Goal: Ask a question

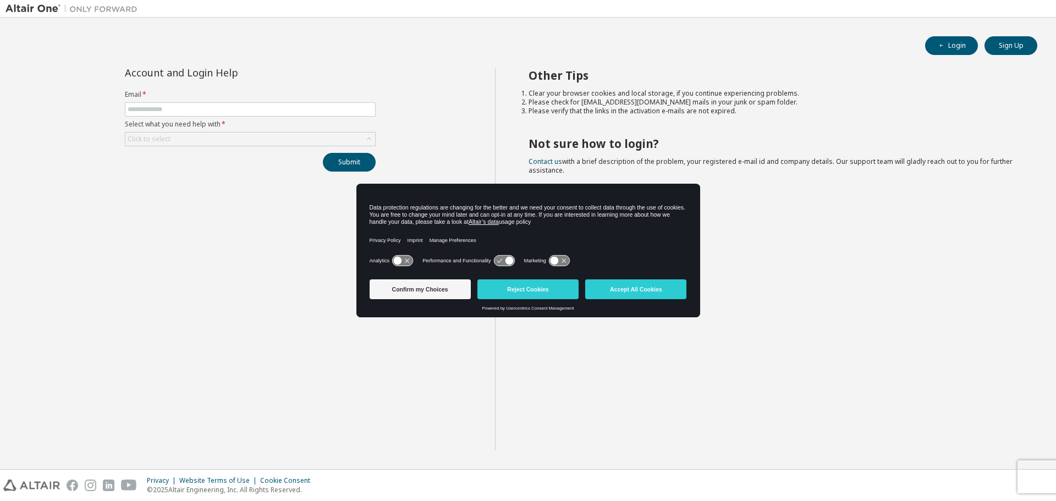
click at [173, 119] on form "Email * Select what you need help with * Click to select" at bounding box center [250, 118] width 251 height 56
click at [176, 108] on input "text" at bounding box center [250, 109] width 245 height 9
type input "**********"
click at [434, 288] on button "Confirm my Choices" at bounding box center [419, 289] width 101 height 20
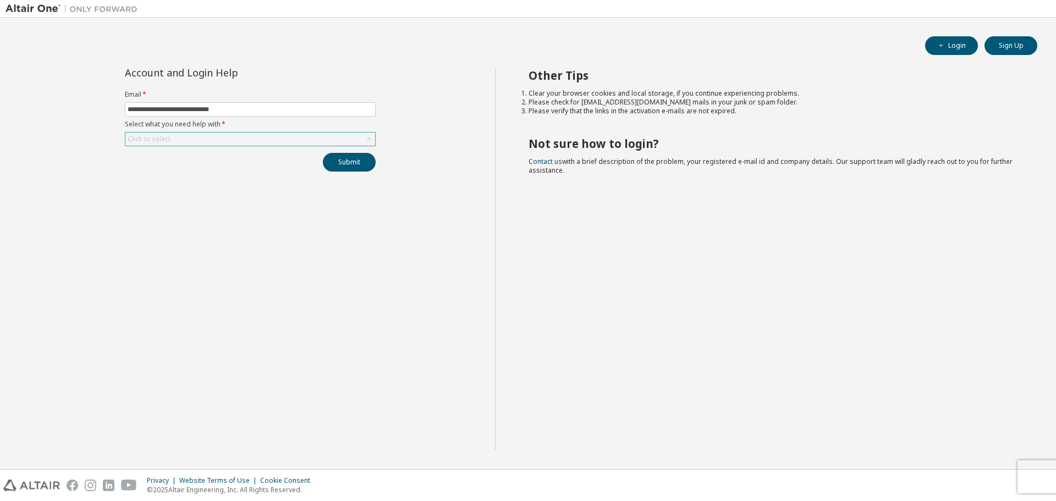
click at [198, 142] on div "Click to select" at bounding box center [250, 138] width 250 height 13
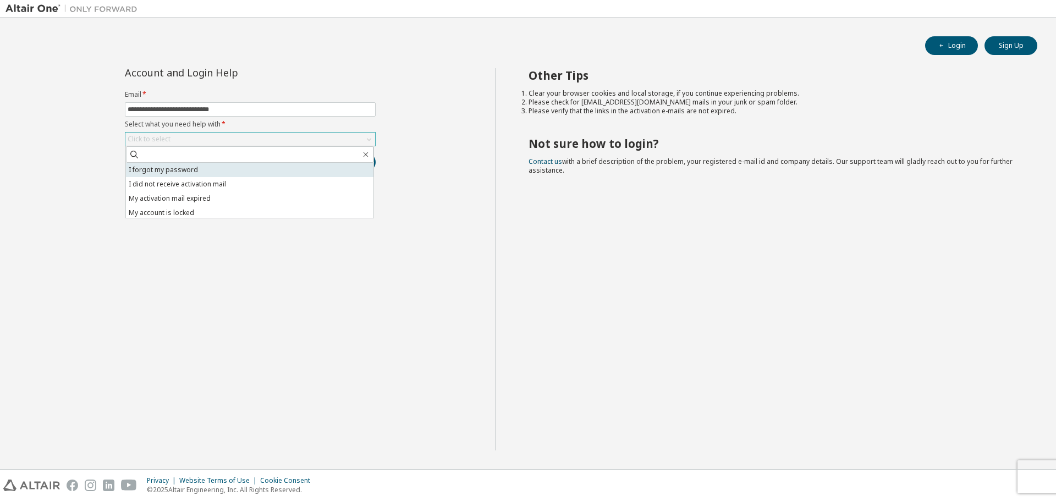
click at [200, 167] on li "I forgot my password" at bounding box center [249, 170] width 247 height 14
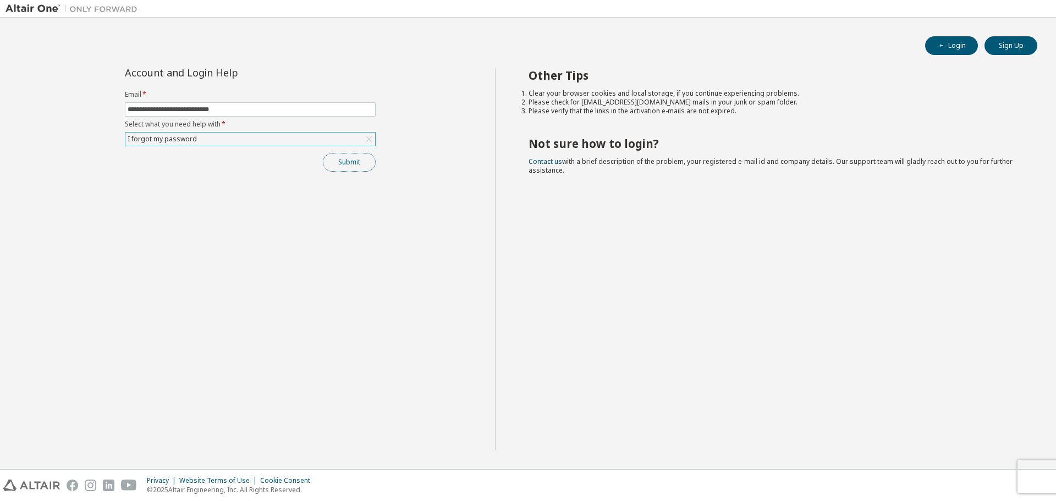
click at [360, 162] on button "Submit" at bounding box center [349, 162] width 53 height 19
click at [341, 169] on button "Submit" at bounding box center [349, 162] width 53 height 19
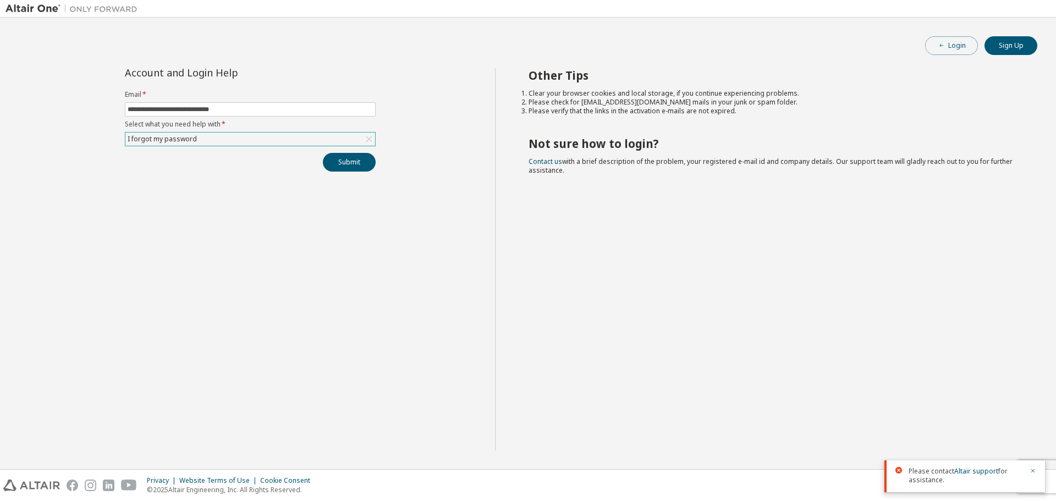
click at [953, 48] on button "Login" at bounding box center [951, 45] width 53 height 19
